Goal: Task Accomplishment & Management: Complete application form

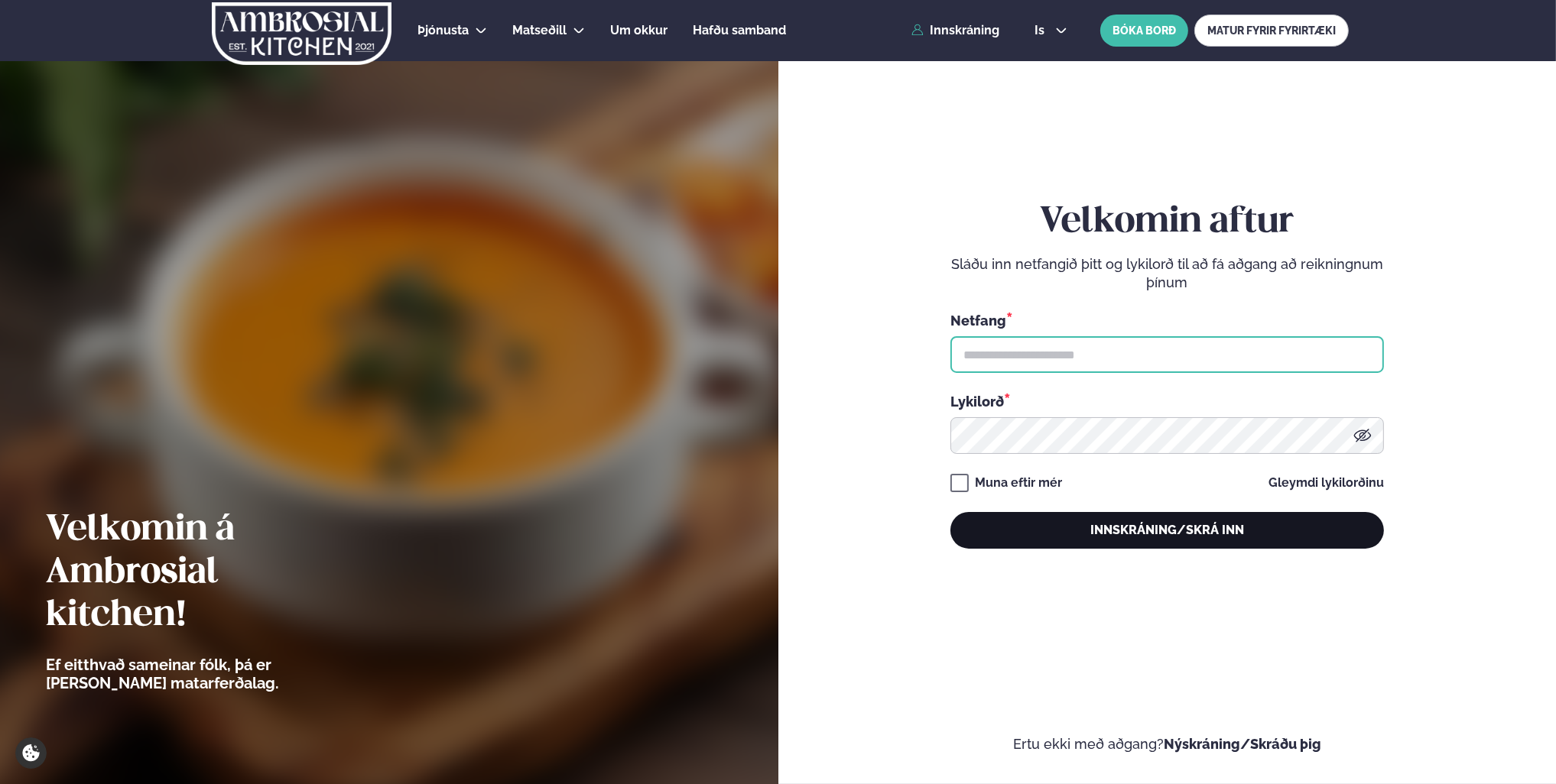
type input "**********"
click at [1119, 538] on button "Innskráning/Skrá inn" at bounding box center [1167, 530] width 434 height 37
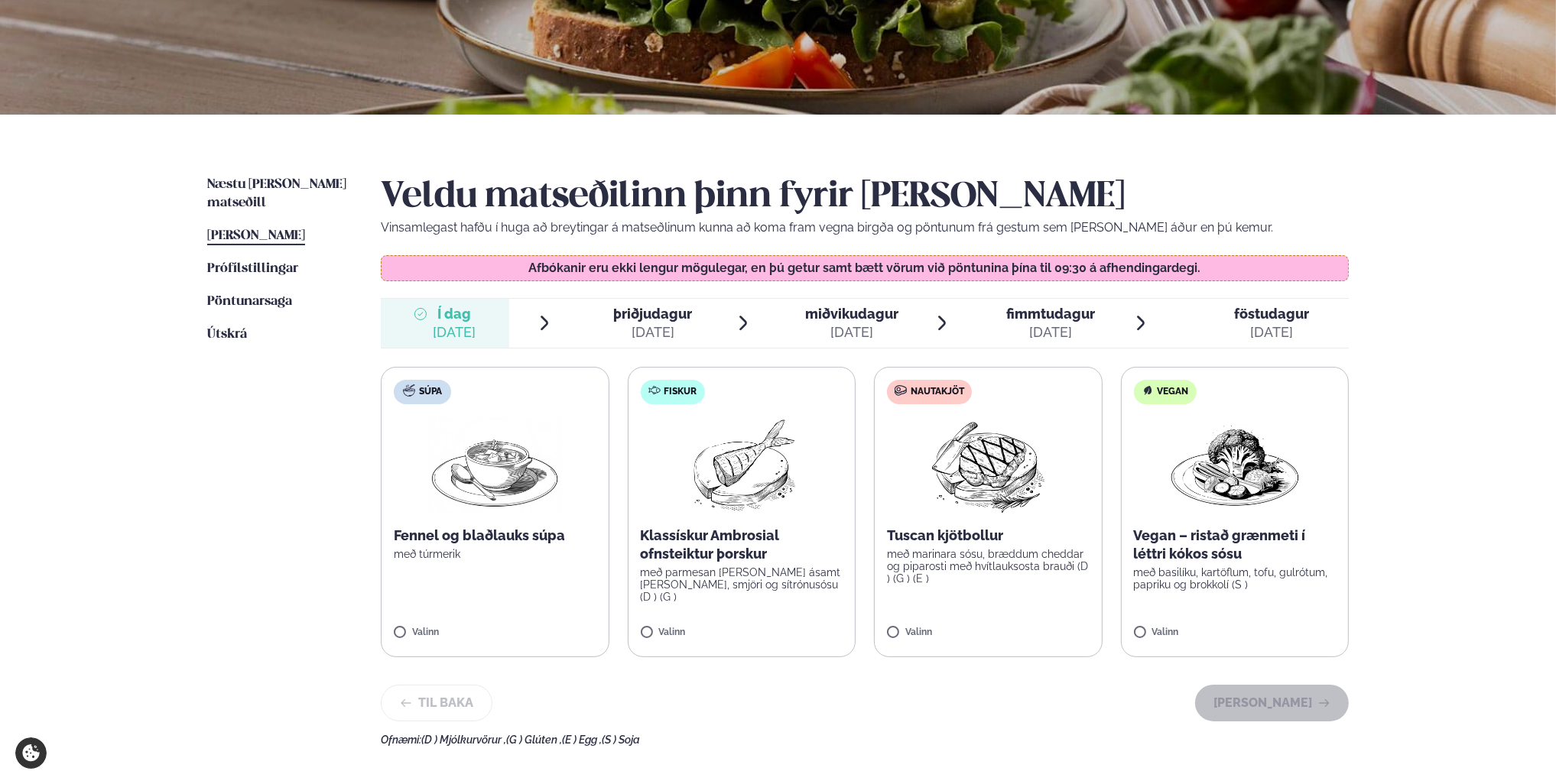
scroll to position [306, 0]
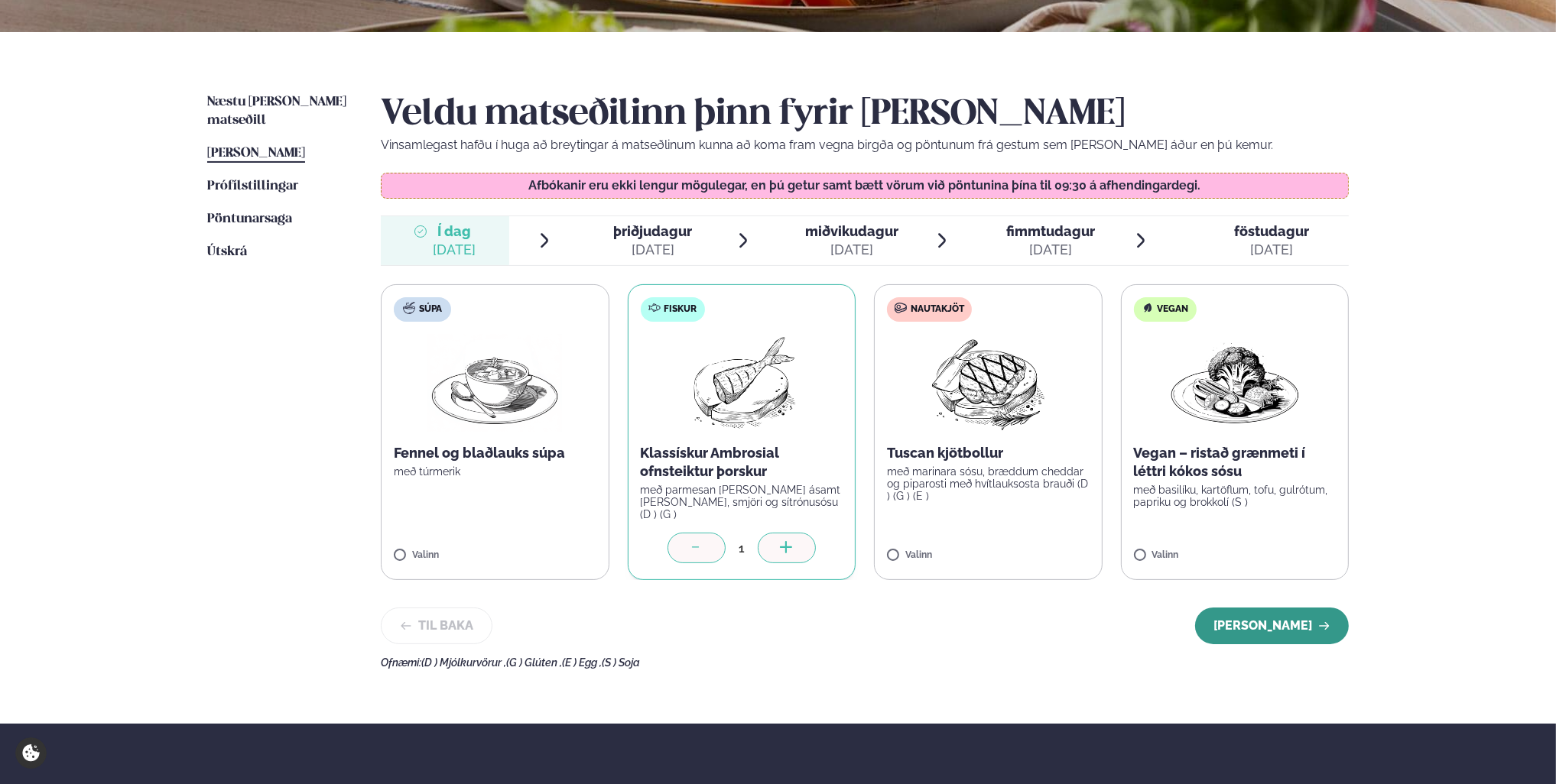
click at [1249, 617] on button "[PERSON_NAME]" at bounding box center [1271, 626] width 154 height 37
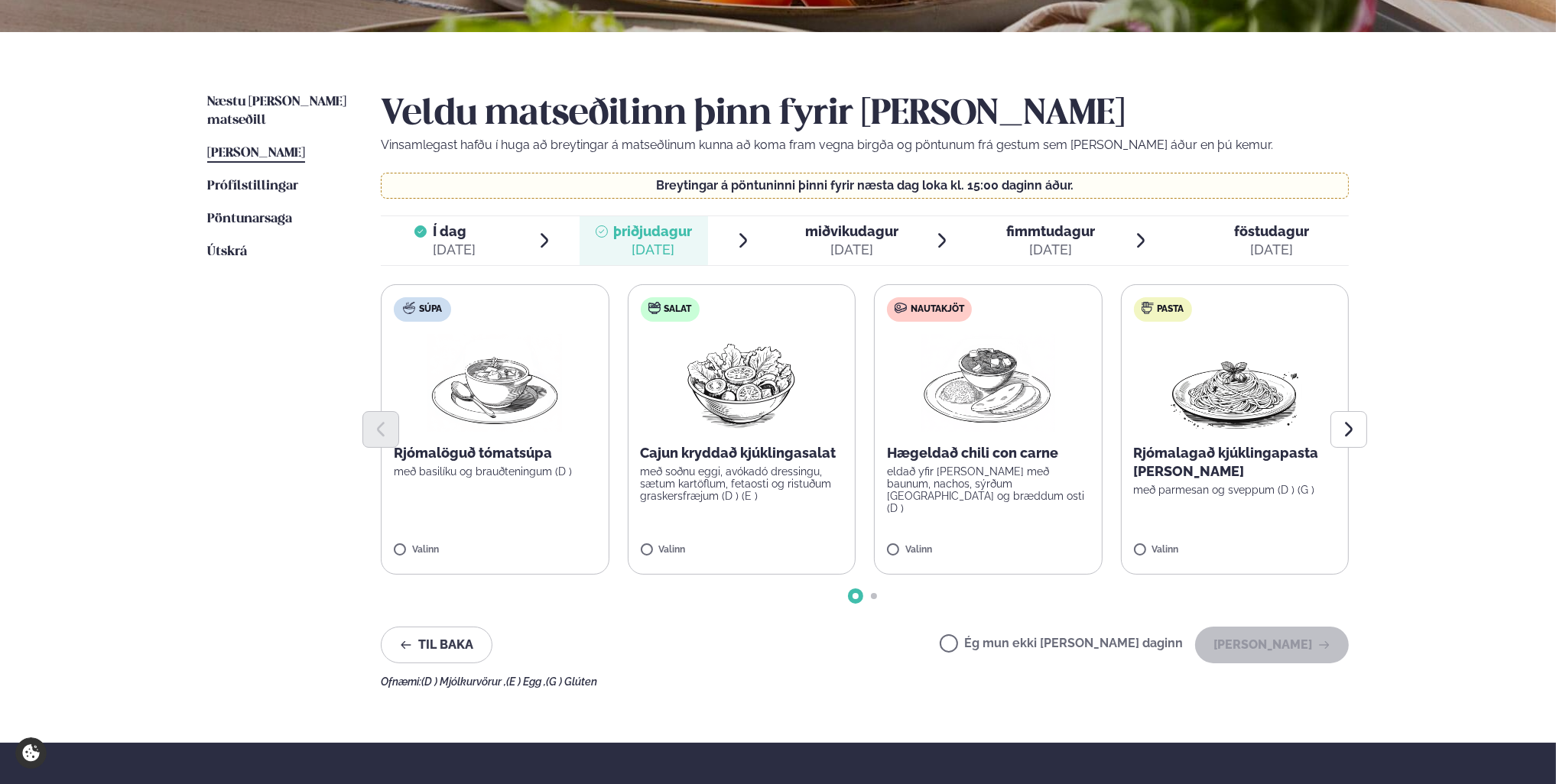
click at [1000, 644] on label "Ég mun ekki [PERSON_NAME] daginn" at bounding box center [1061, 645] width 243 height 16
click at [1271, 646] on button "[PERSON_NAME]" at bounding box center [1271, 645] width 154 height 37
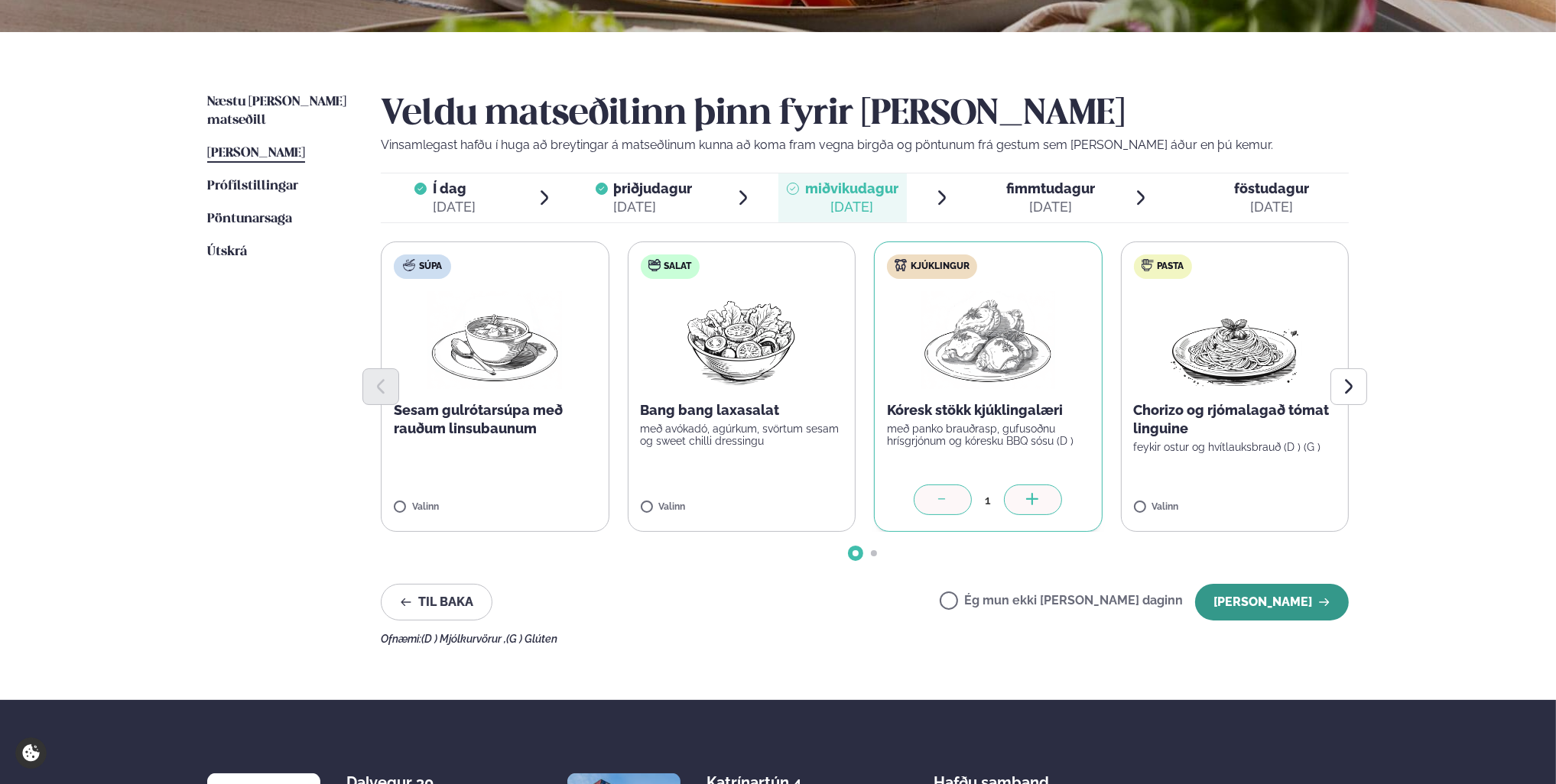
click at [1264, 601] on button "[PERSON_NAME]" at bounding box center [1271, 602] width 154 height 37
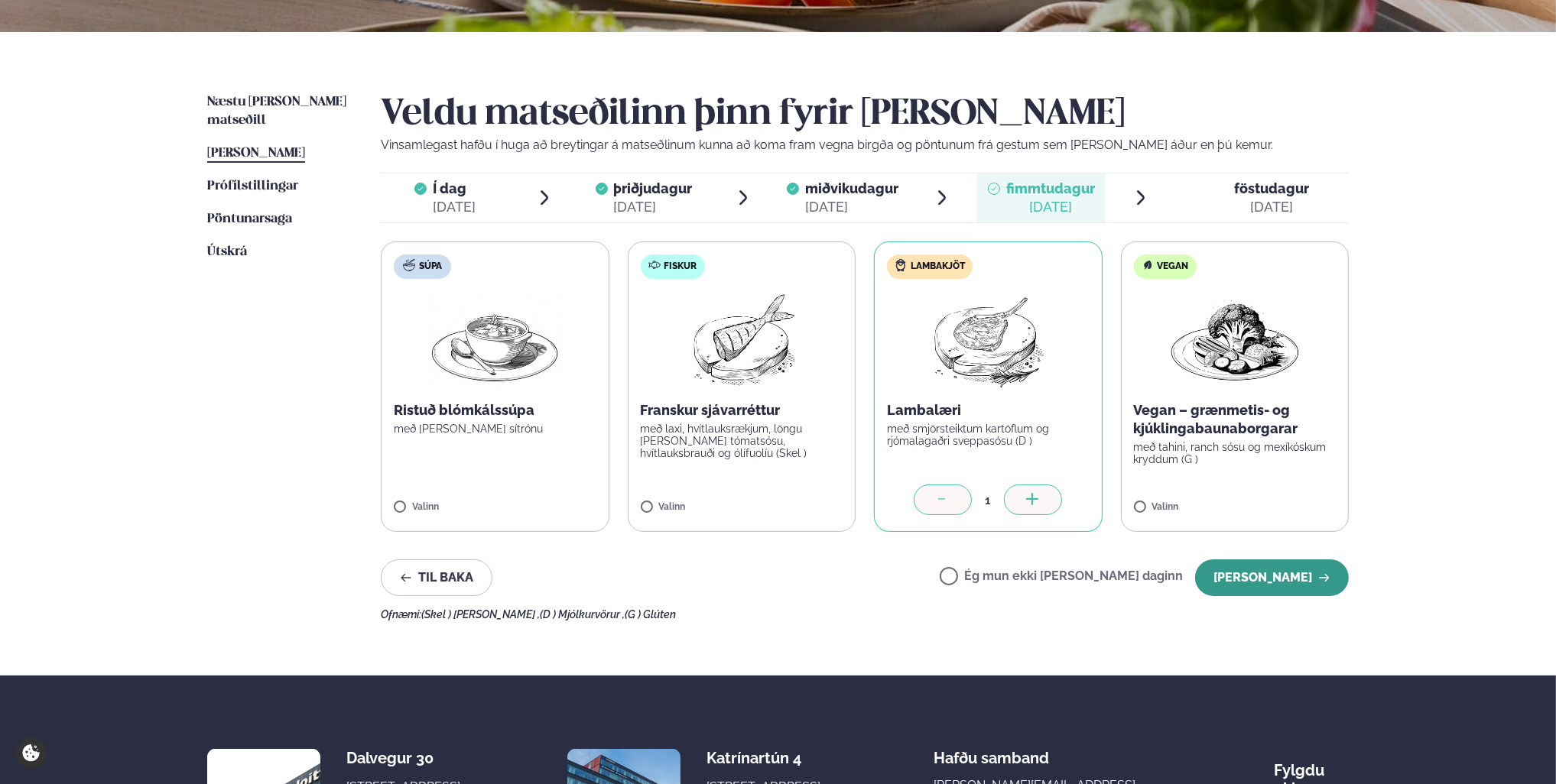
click at [1241, 582] on button "[PERSON_NAME]" at bounding box center [1271, 578] width 154 height 37
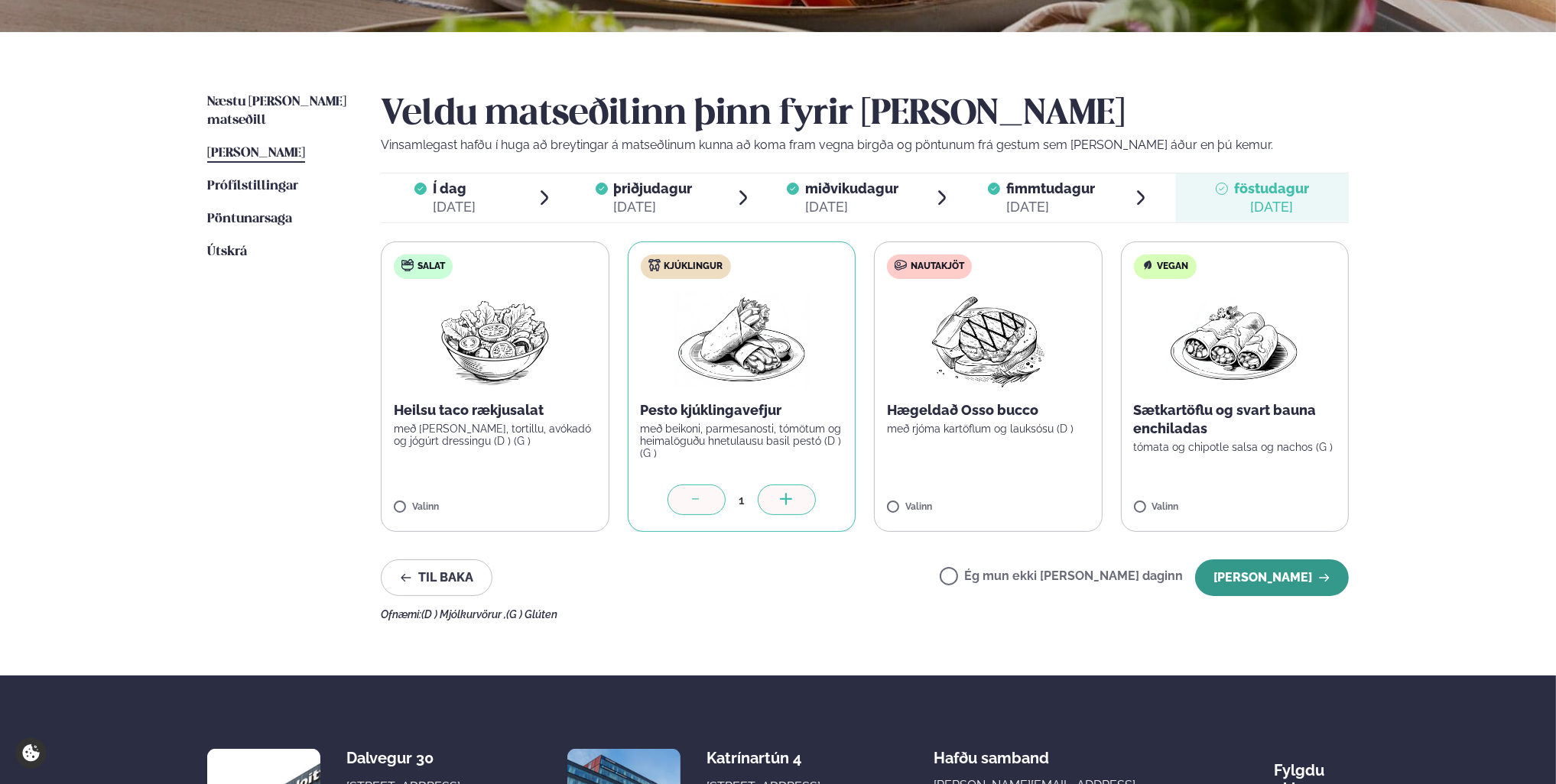
click at [1269, 578] on button "[PERSON_NAME]" at bounding box center [1271, 578] width 154 height 37
